Goal: Entertainment & Leisure: Consume media (video, audio)

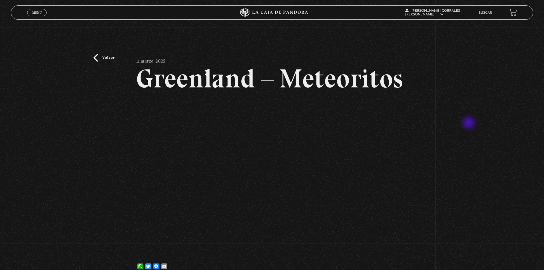
click at [471, 123] on div "Volver 11 marzo, 2025 Greenland – Meteoritos WhatsApp Twitter Messenger Email" at bounding box center [272, 153] width 544 height 252
click at [38, 13] on span "Menu" at bounding box center [36, 12] width 9 height 3
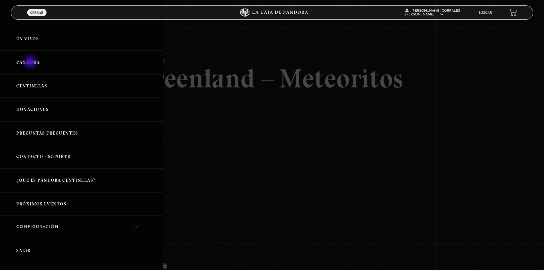
click at [31, 63] on link "Pandora" at bounding box center [81, 63] width 163 height 24
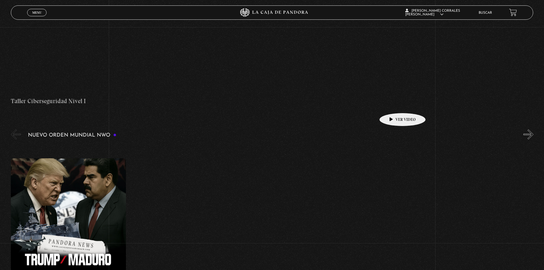
scroll to position [429, 0]
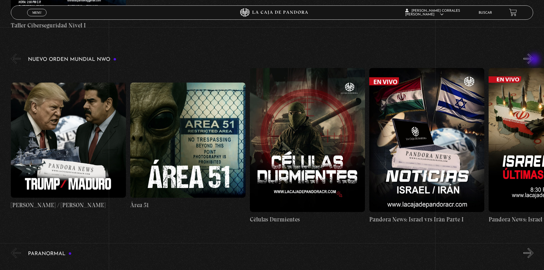
click at [534, 60] on button "»" at bounding box center [529, 59] width 10 height 10
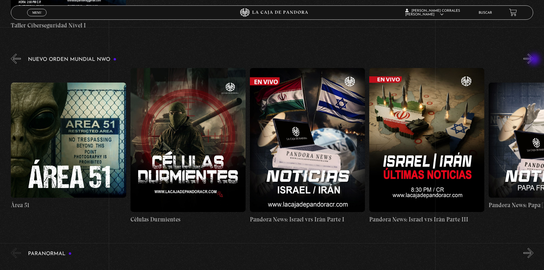
click at [534, 60] on button "»" at bounding box center [529, 59] width 10 height 10
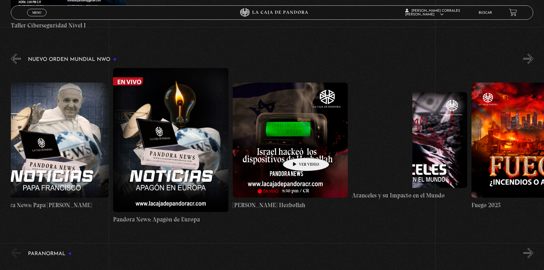
scroll to position [0, 2507]
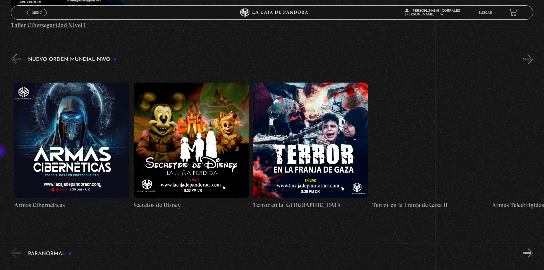
drag, startPoint x: 471, startPoint y: 148, endPoint x: 0, endPoint y: 152, distance: 470.7
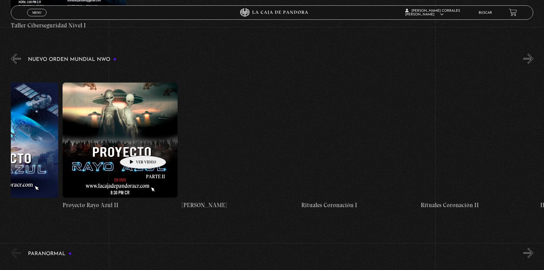
scroll to position [0, 4560]
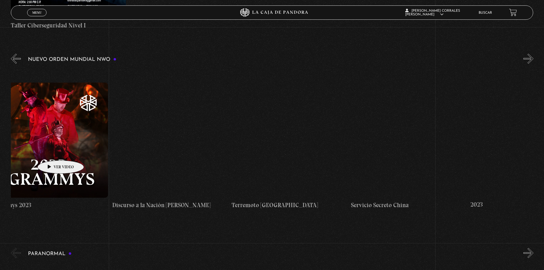
drag, startPoint x: 462, startPoint y: 136, endPoint x: 52, endPoint y: 152, distance: 411.0
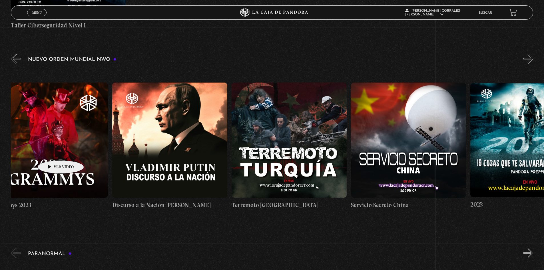
click at [52, 152] on div "Trump / Maduro Área 51 Células Durmientes Pandora News: Israel vrs Irán Parte I…" at bounding box center [232, 146] width 9562 height 156
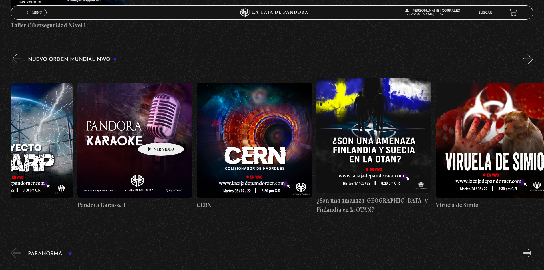
scroll to position [0, 6083]
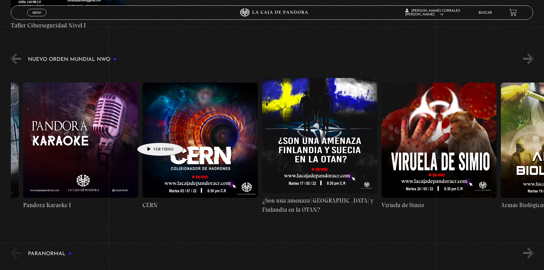
drag, startPoint x: 456, startPoint y: 133, endPoint x: 151, endPoint y: 134, distance: 304.1
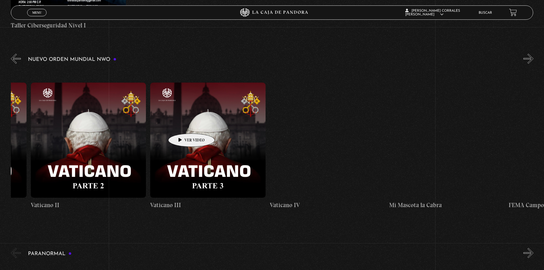
scroll to position [0, 7632]
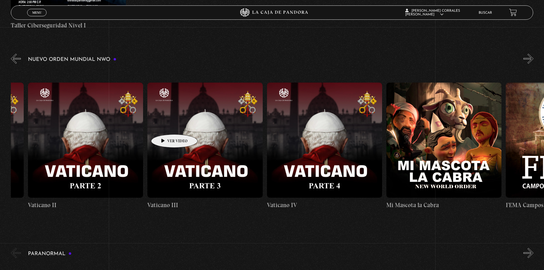
drag, startPoint x: 414, startPoint y: 123, endPoint x: 165, endPoint y: 126, distance: 248.9
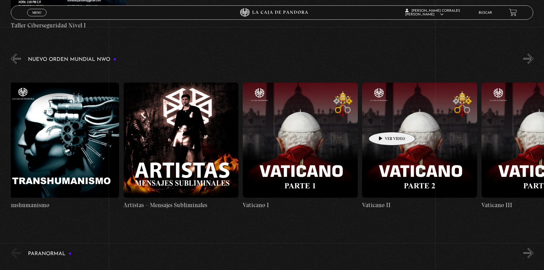
drag, startPoint x: 466, startPoint y: 127, endPoint x: 548, endPoint y: 123, distance: 81.5
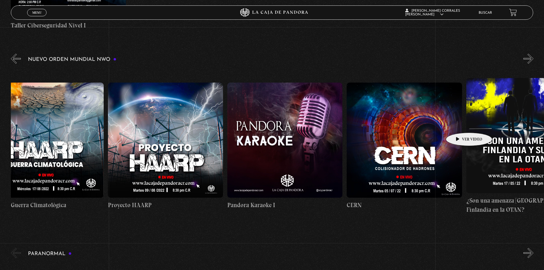
drag, startPoint x: 176, startPoint y: 128, endPoint x: 460, endPoint y: 124, distance: 284.1
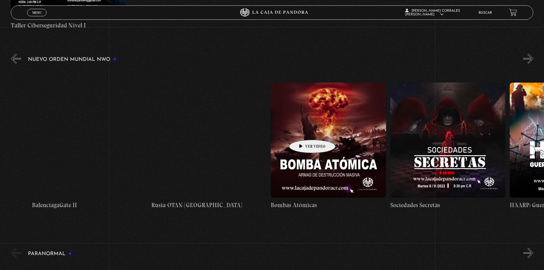
scroll to position [0, 5393]
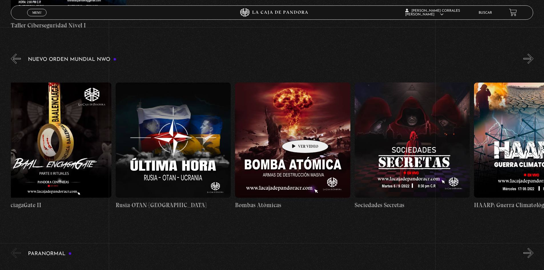
drag, startPoint x: 251, startPoint y: 127, endPoint x: 296, endPoint y: 131, distance: 45.9
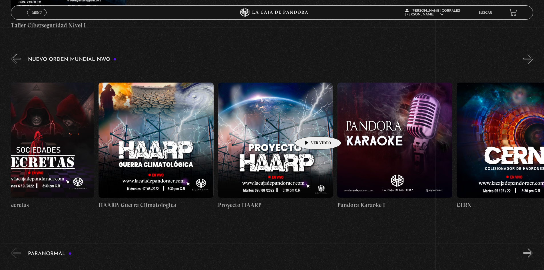
scroll to position [0, 5770]
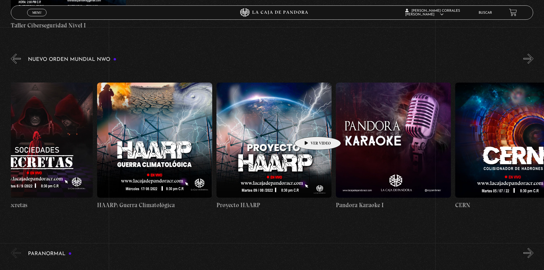
drag, startPoint x: 345, startPoint y: 124, endPoint x: 309, endPoint y: 128, distance: 36.5
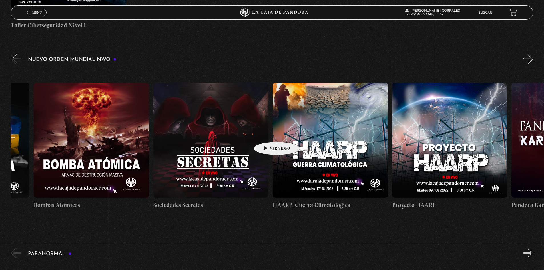
scroll to position [0, 5733]
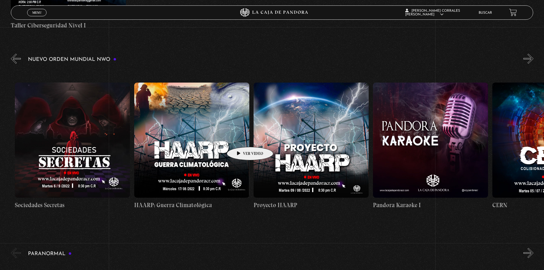
drag, startPoint x: 241, startPoint y: 132, endPoint x: 241, endPoint y: 138, distance: 6.3
click at [309, 141] on figure at bounding box center [311, 140] width 115 height 115
